Goal: Transaction & Acquisition: Purchase product/service

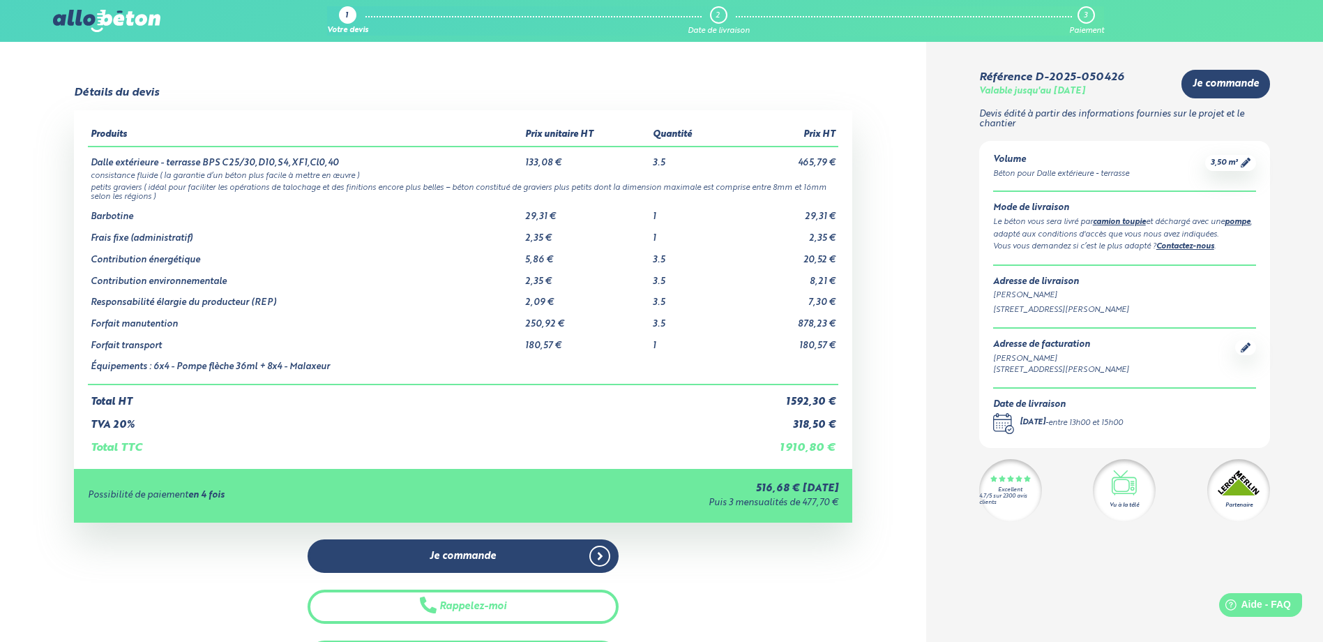
click at [1155, 422] on div "Date de livraison .calendar-icon { fill: none; stroke: #2b4572; stroke-linecap:…" at bounding box center [1124, 417] width 263 height 34
click at [1123, 428] on div "entre 13h00 et 15h00" at bounding box center [1086, 423] width 75 height 12
click at [1005, 423] on icon ".calendar-icon { fill: none; stroke: #2b4572; stroke-linecap: round; stroke-lin…" at bounding box center [1003, 423] width 21 height 21
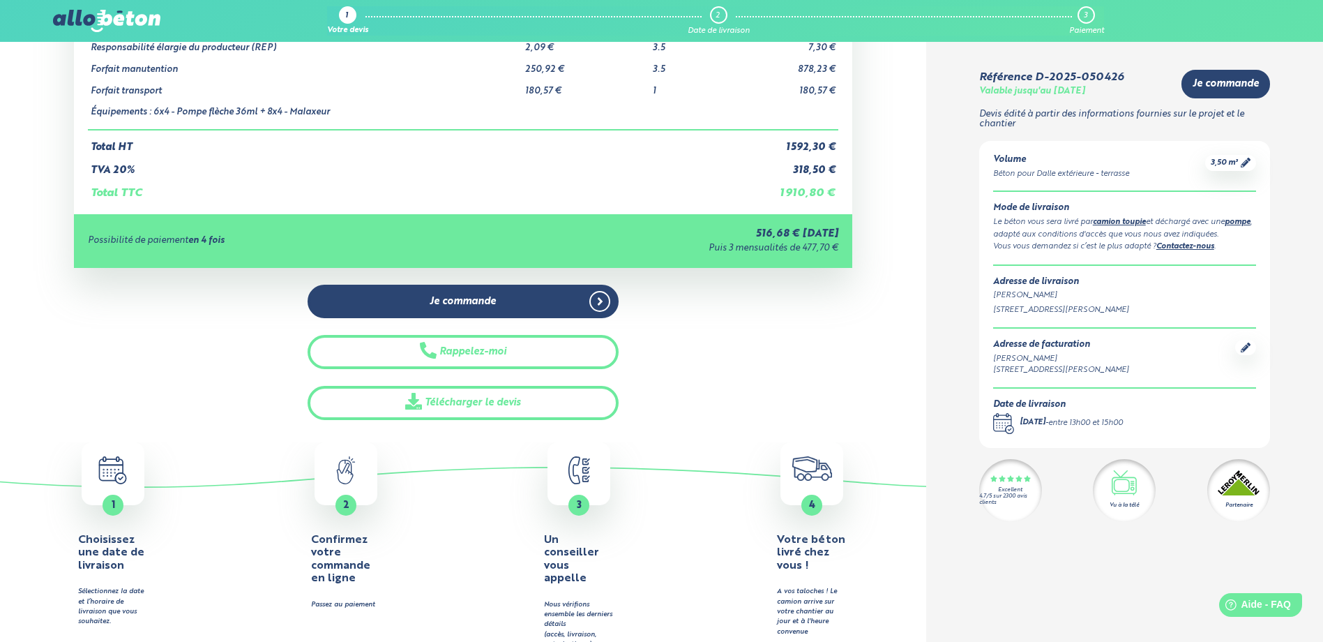
scroll to position [279, 0]
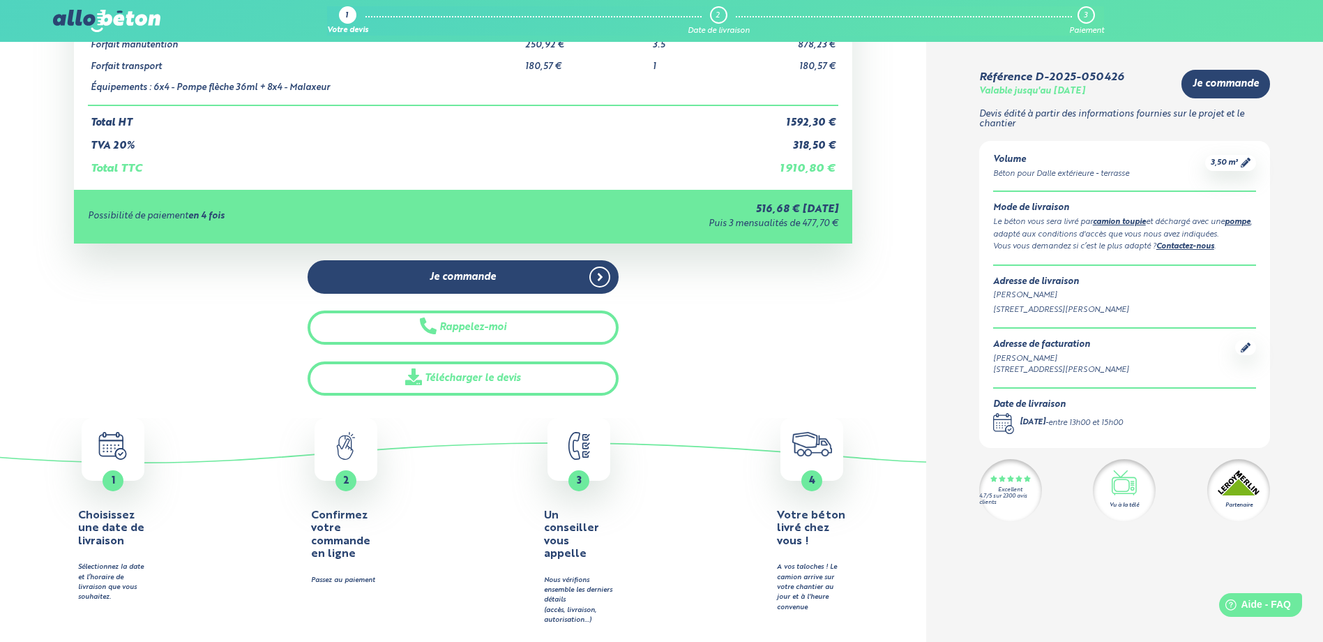
click at [123, 478] on div "1" at bounding box center [113, 480] width 21 height 21
click at [116, 472] on div "1" at bounding box center [113, 480] width 21 height 21
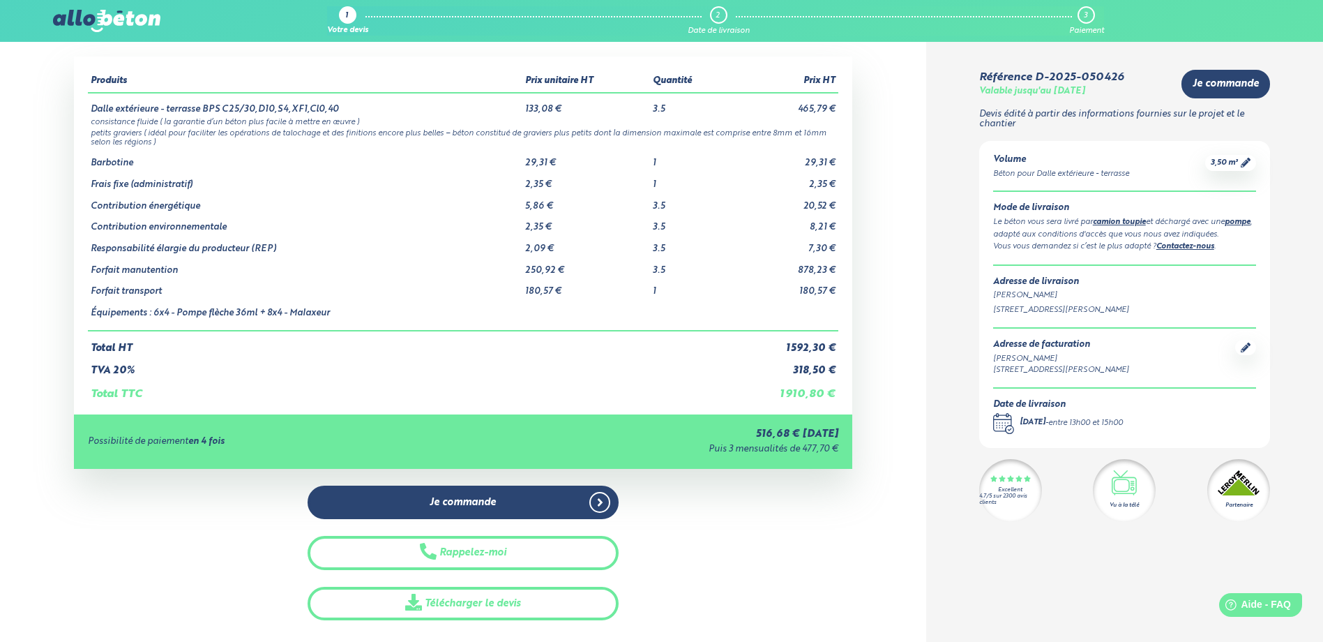
scroll to position [70, 0]
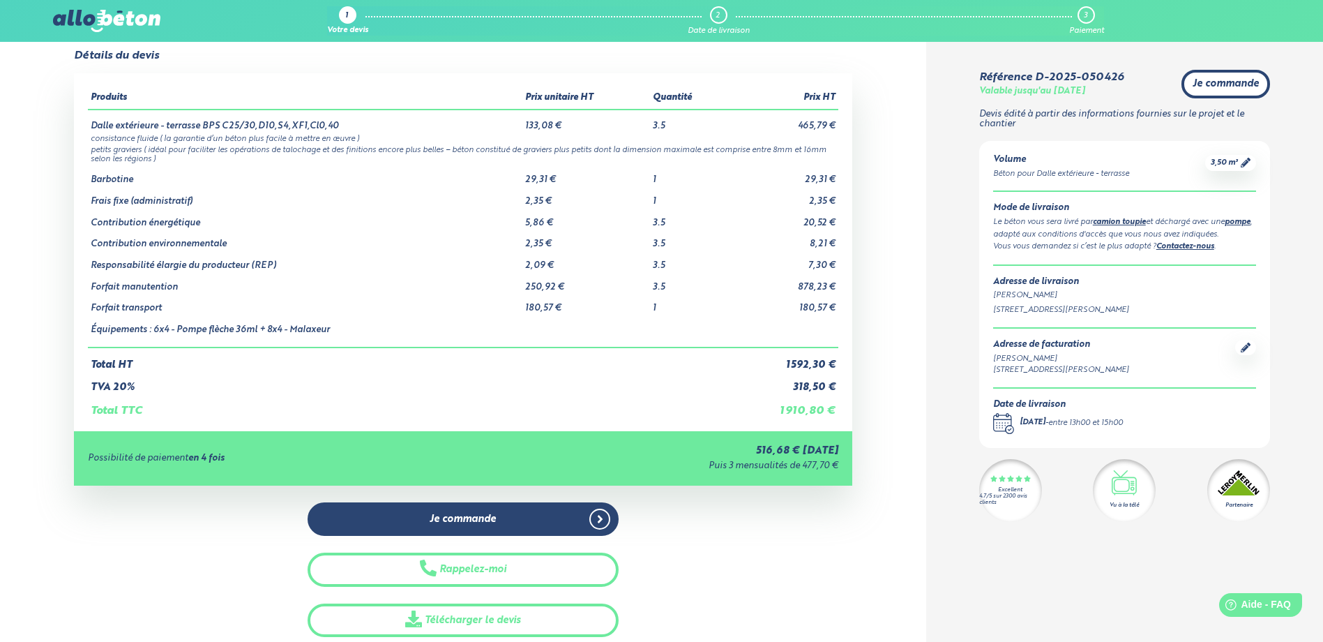
click at [1228, 84] on span "Je commande" at bounding box center [1226, 84] width 66 height 12
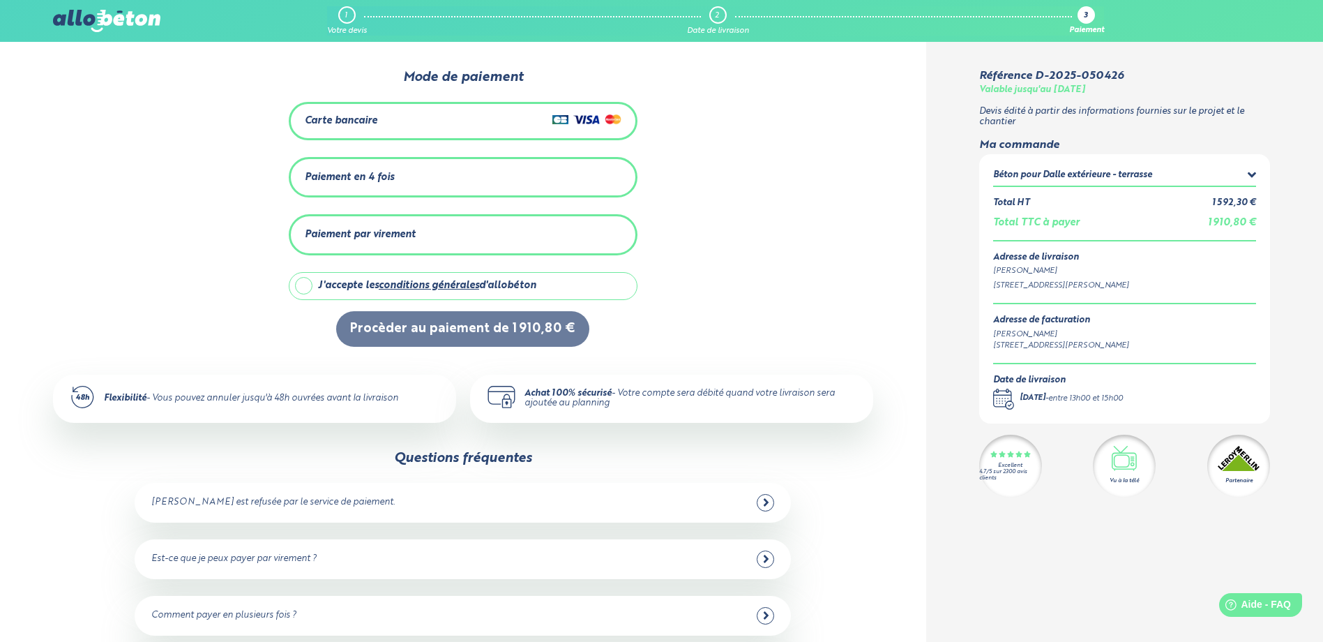
click at [301, 284] on label "J'accepte les conditions générales d'allobéton" at bounding box center [463, 286] width 349 height 28
checkbox input "true"
click at [322, 174] on div "Paiement en 4 fois" at bounding box center [349, 178] width 89 height 12
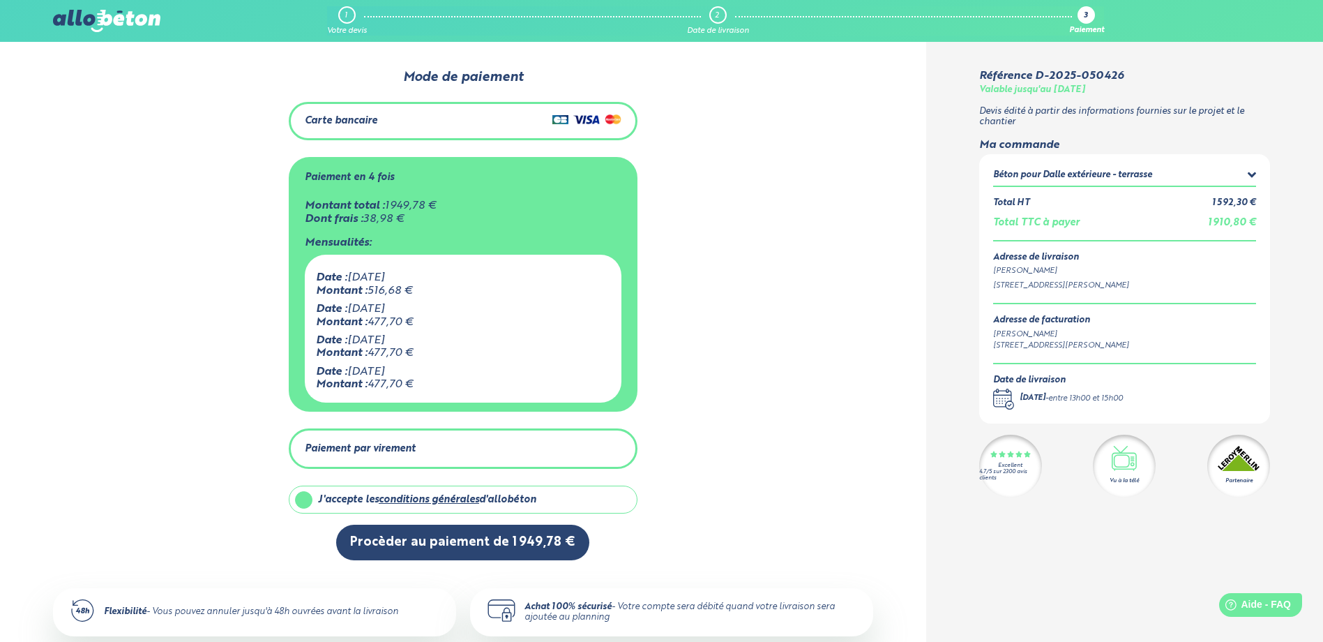
click at [361, 448] on div "Paiement par virement" at bounding box center [360, 449] width 111 height 12
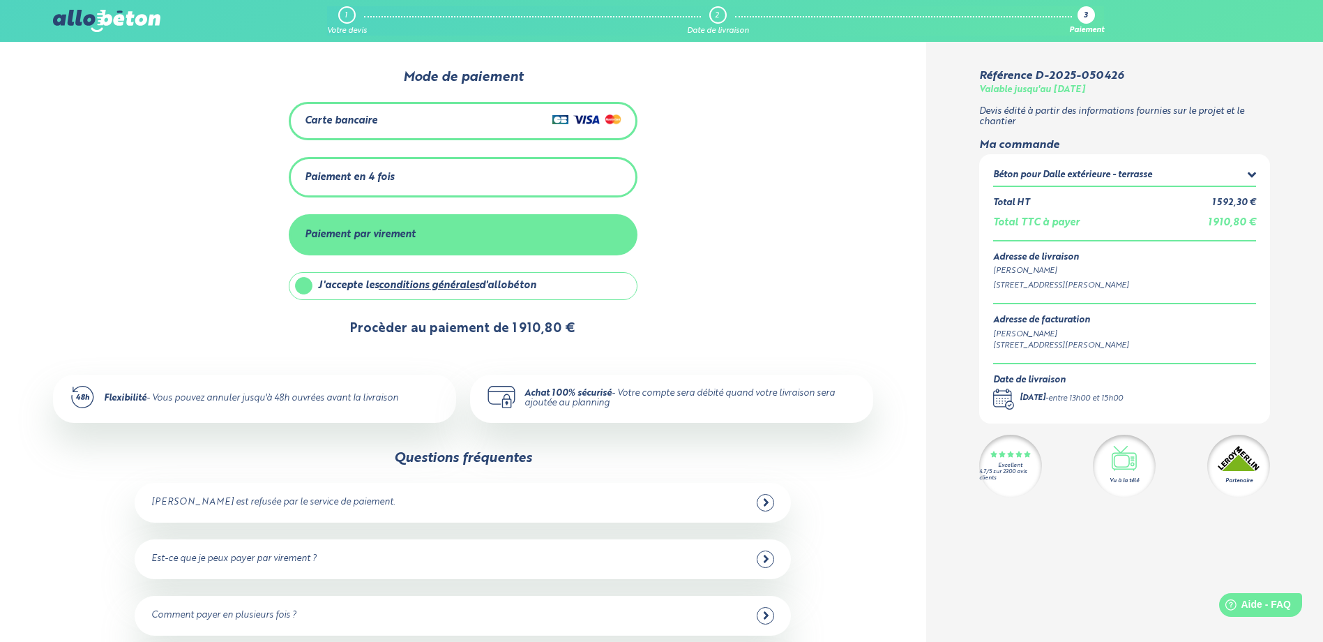
click at [418, 325] on button "Procèder au paiement de 1 910,80 €" at bounding box center [462, 329] width 253 height 36
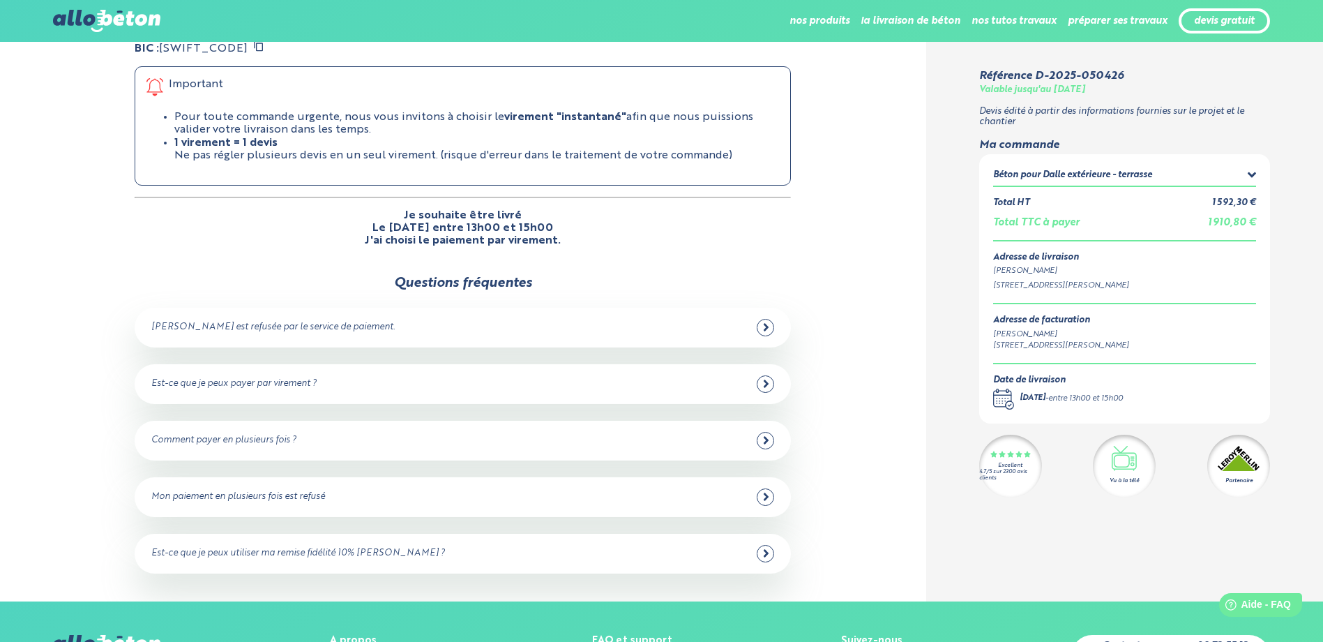
scroll to position [140, 0]
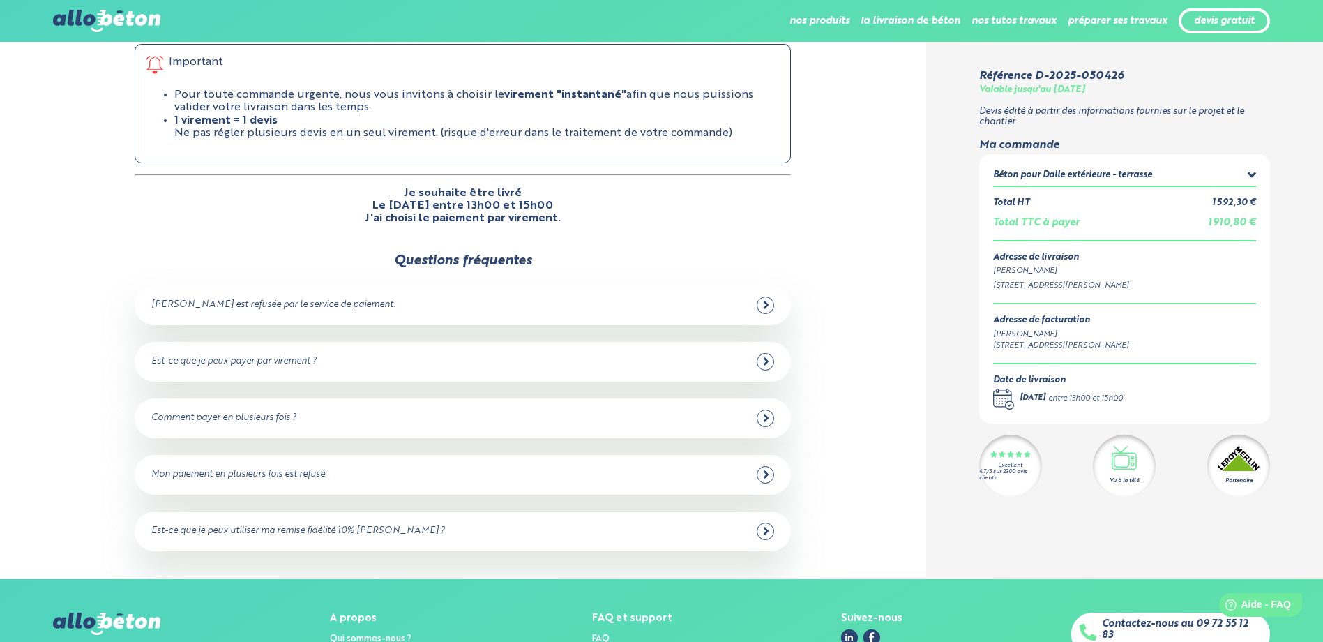
click at [578, 410] on div "Comment payer en plusieurs fois ?" at bounding box center [462, 418] width 623 height 17
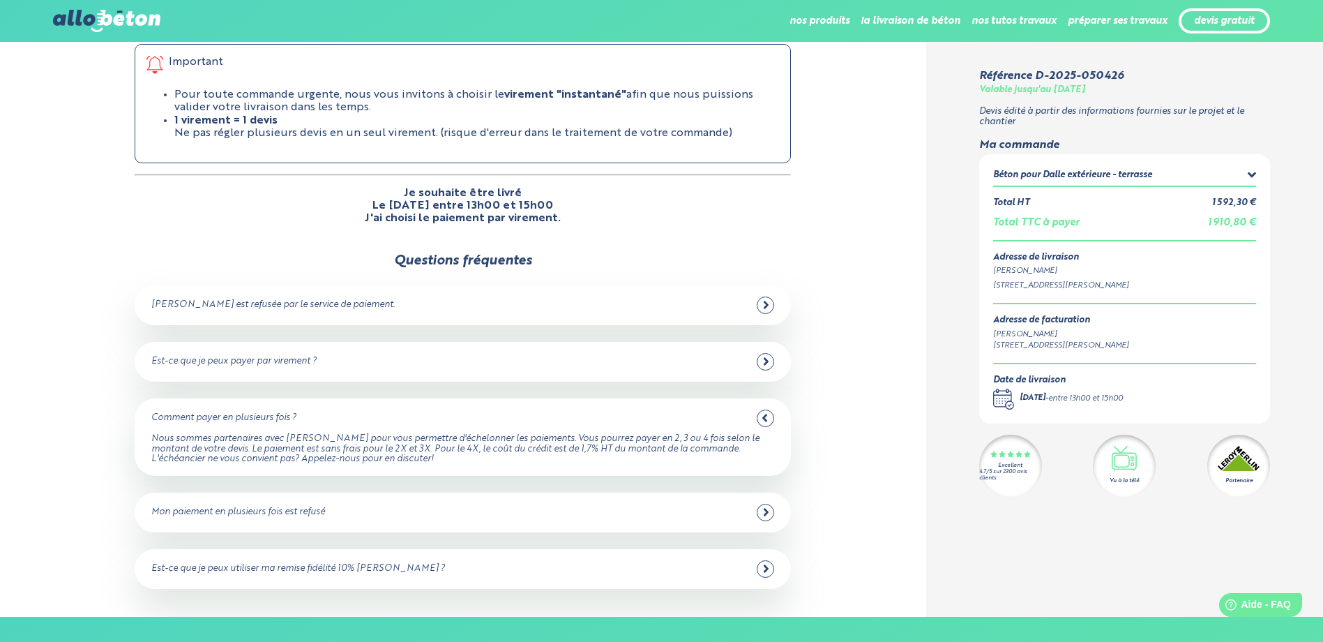
click at [430, 552] on div "Est-ce que je peux utiliser ma remise fidélité 10% Leroy Merlin ? Non car allob…" at bounding box center [463, 569] width 657 height 40
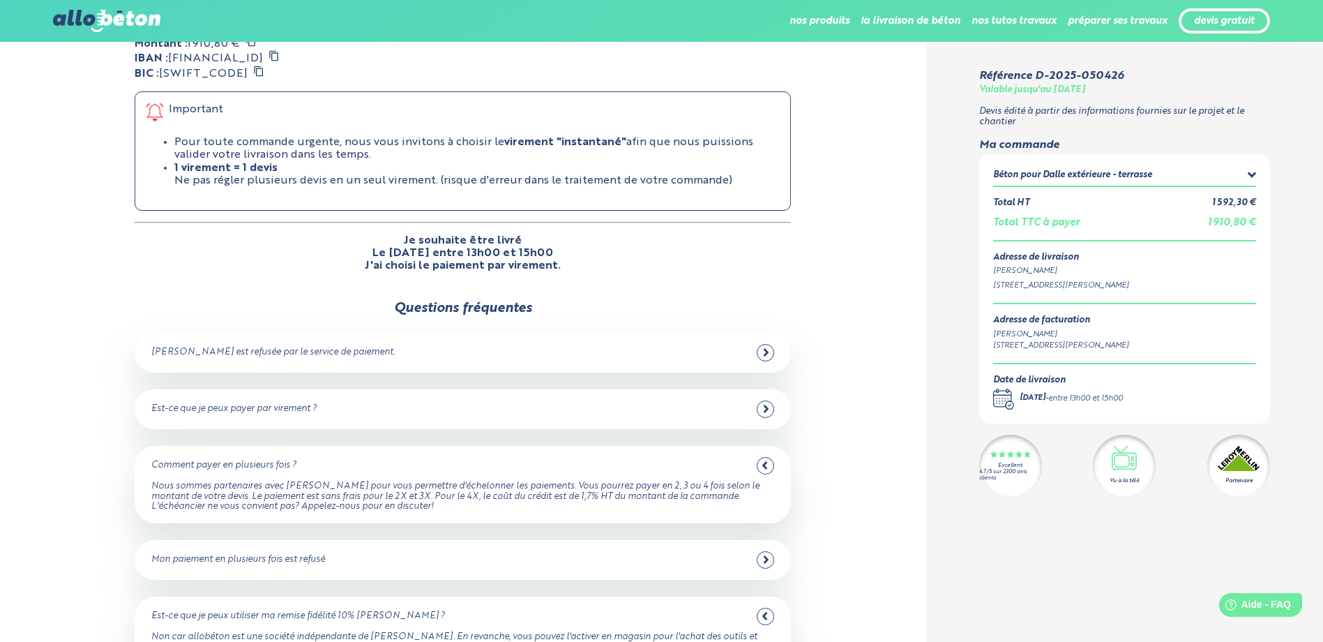
scroll to position [0, 0]
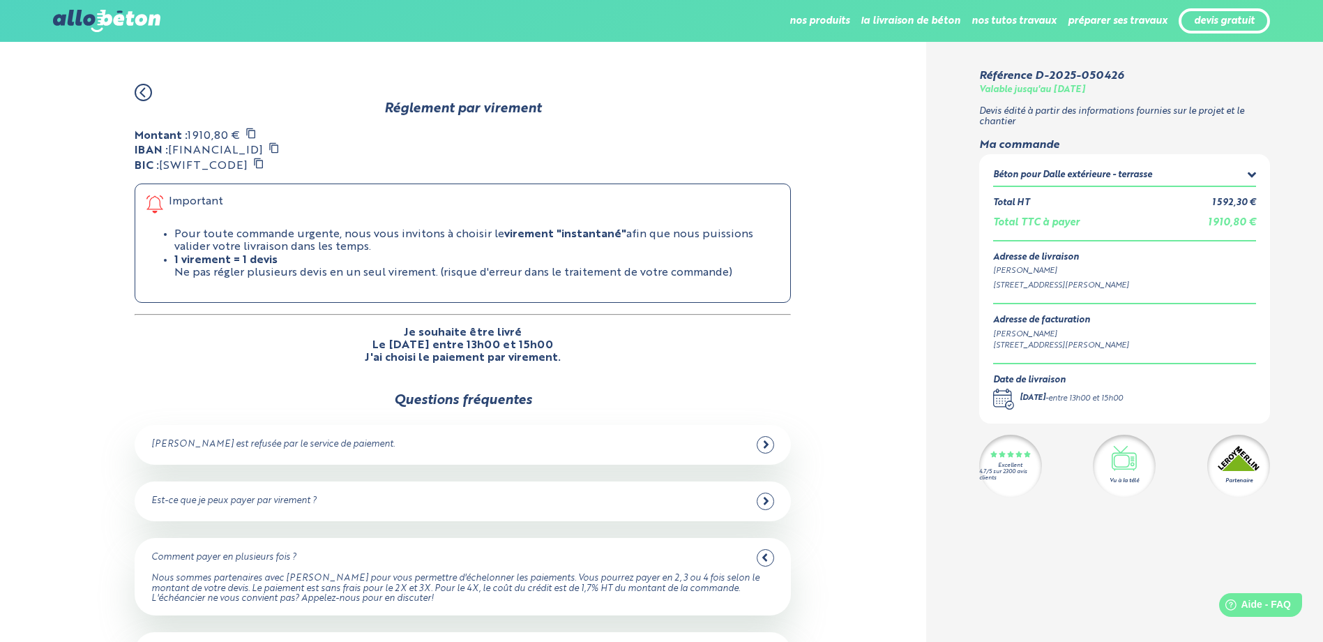
click at [280, 151] on icon at bounding box center [274, 147] width 11 height 11
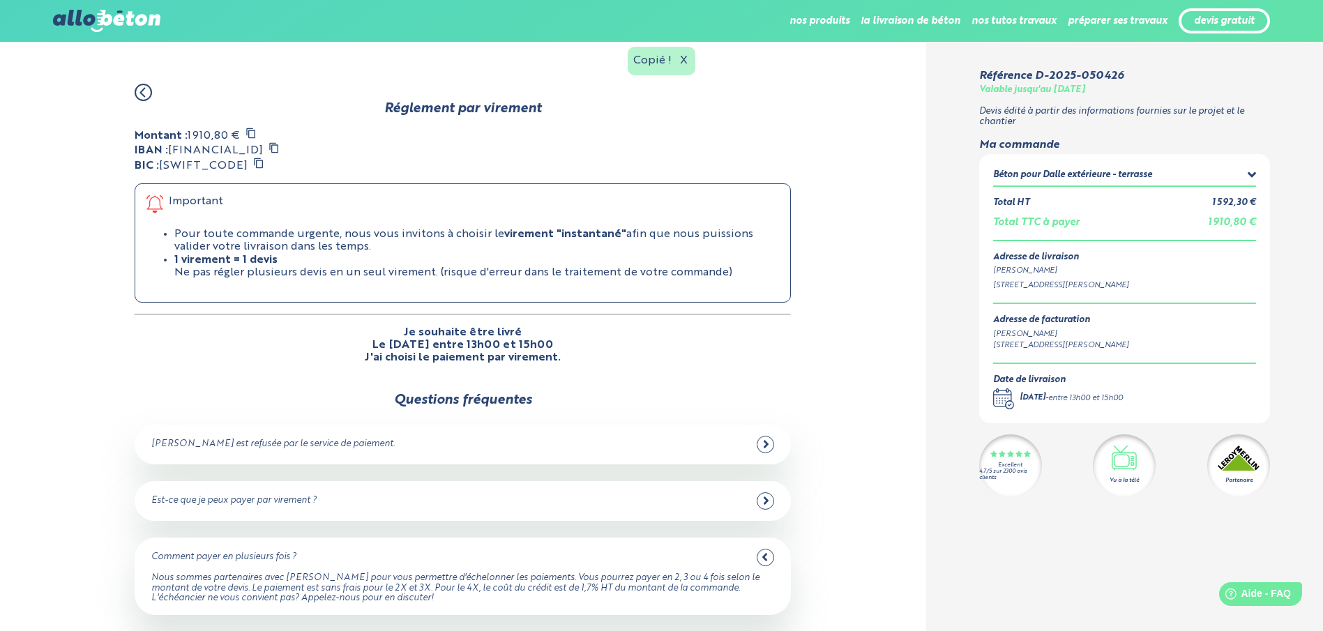
click at [253, 162] on icon at bounding box center [258, 163] width 11 height 11
